Goal: Check status: Check status

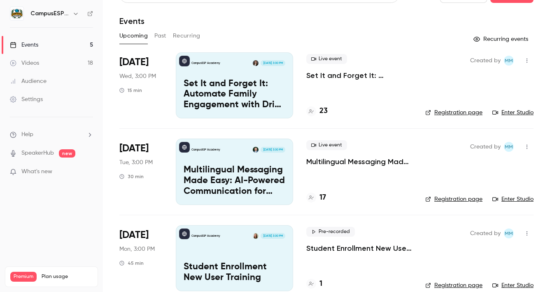
scroll to position [14, 0]
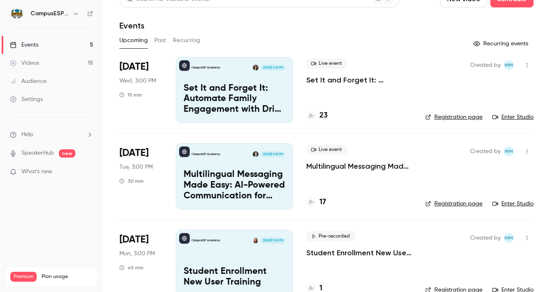
click at [321, 200] on h4 "17" at bounding box center [323, 201] width 7 height 11
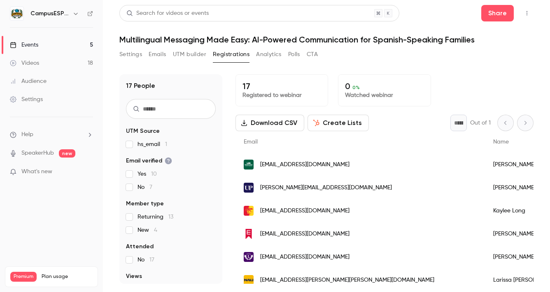
click at [30, 43] on div "Events" at bounding box center [24, 45] width 28 height 8
